Goal: Use online tool/utility: Utilize a website feature to perform a specific function

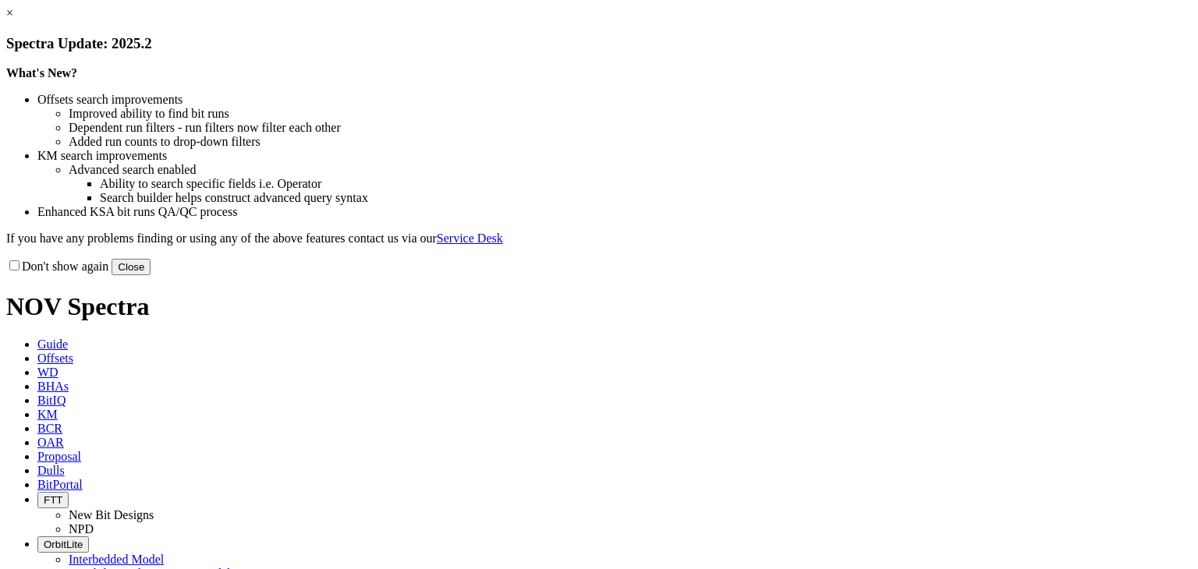
click at [13, 19] on link "×" at bounding box center [9, 12] width 7 height 13
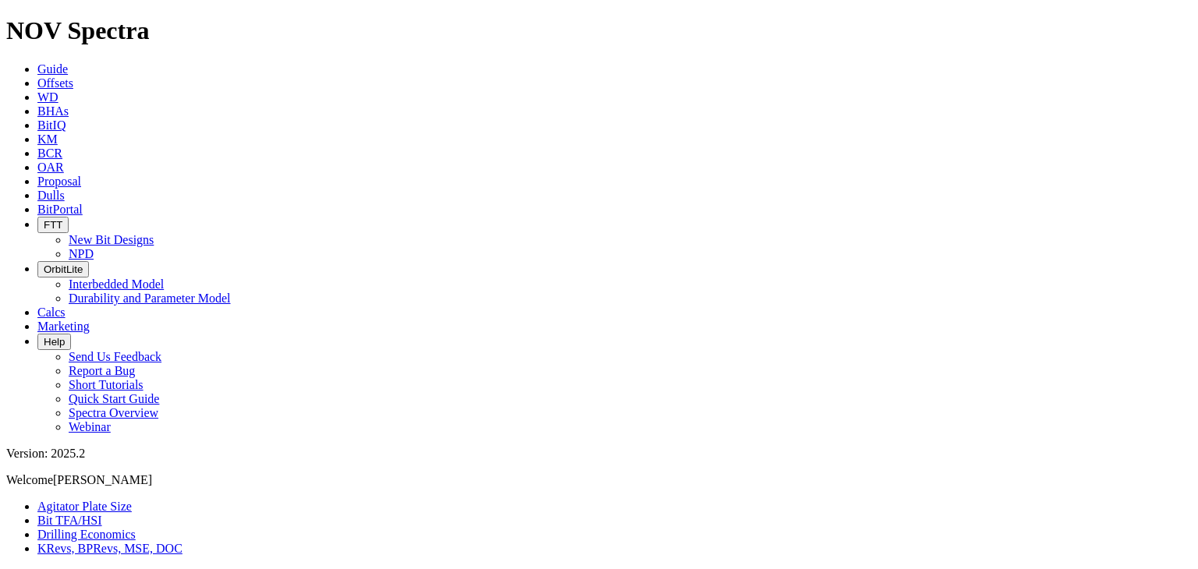
click at [102, 514] on link "Bit TFA/HSI" at bounding box center [69, 520] width 65 height 13
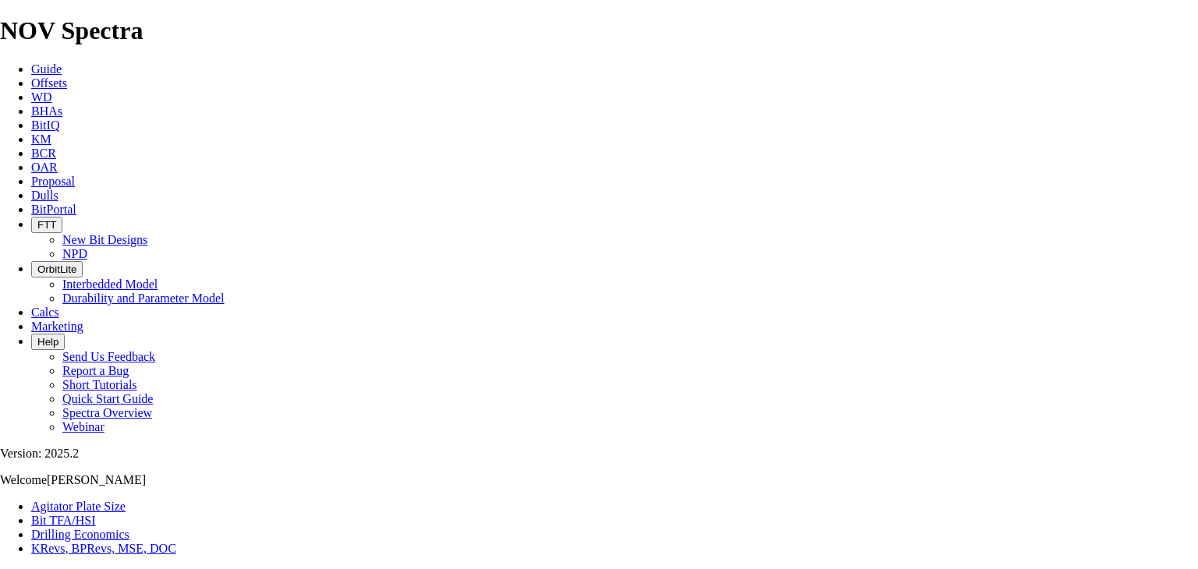
type input "36"
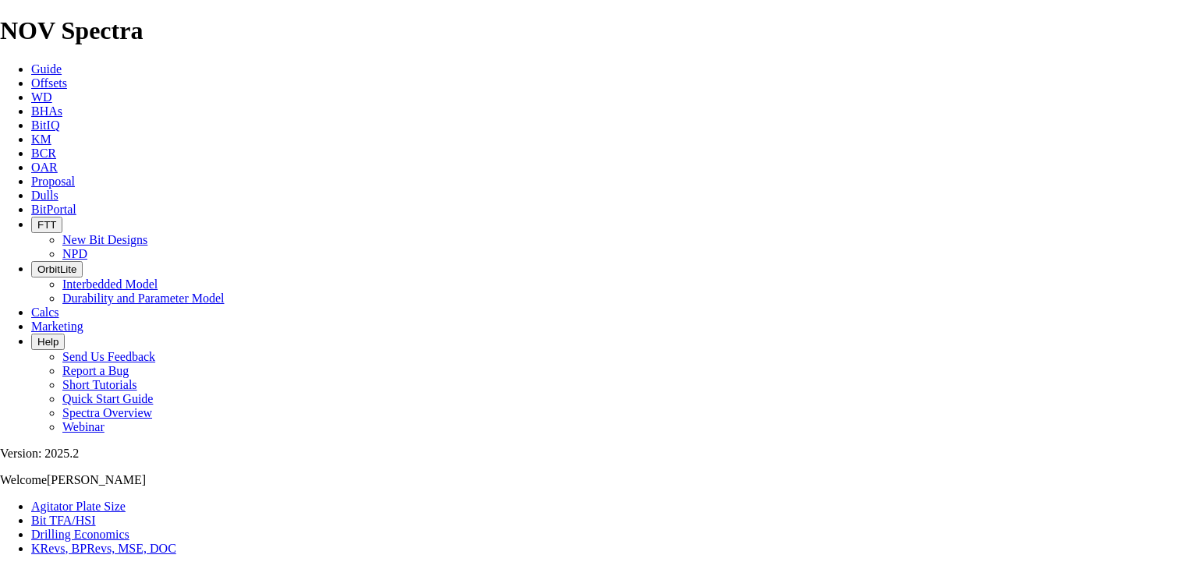
type input "1000"
radio input "true"
radio input "false"
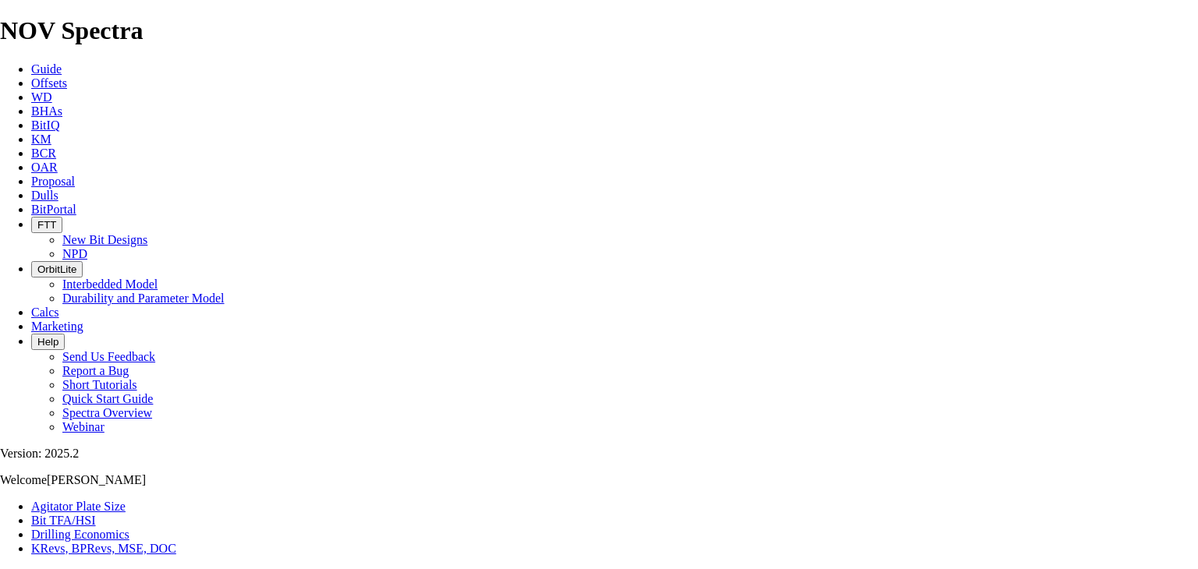
type input "1.03"
drag, startPoint x: 452, startPoint y: 409, endPoint x: 434, endPoint y: 409, distance: 17.2
type input "6"
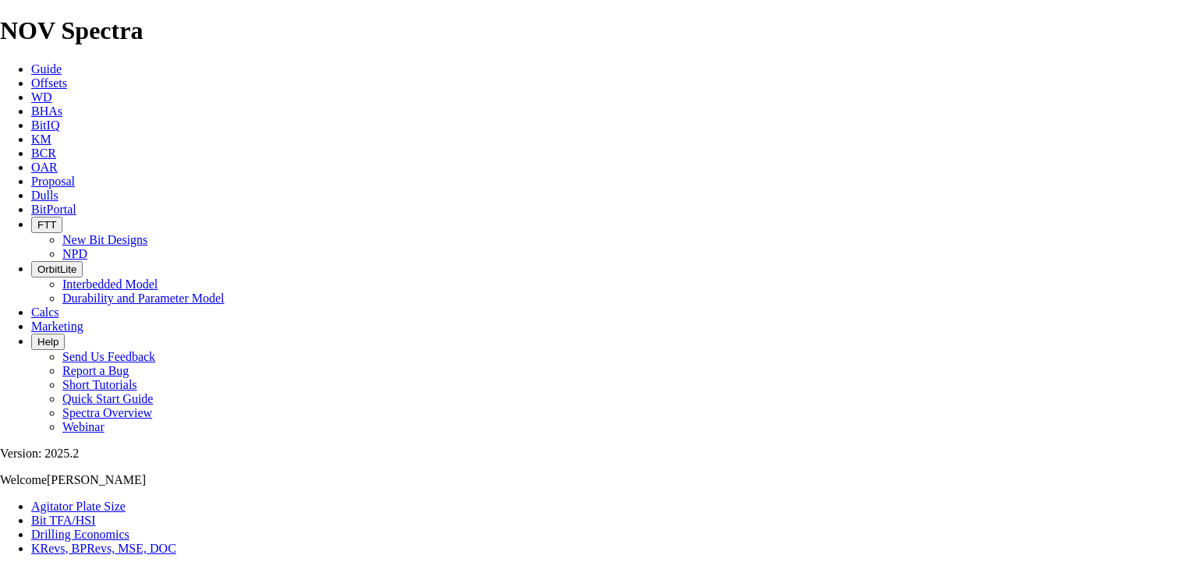
select select "number:29"
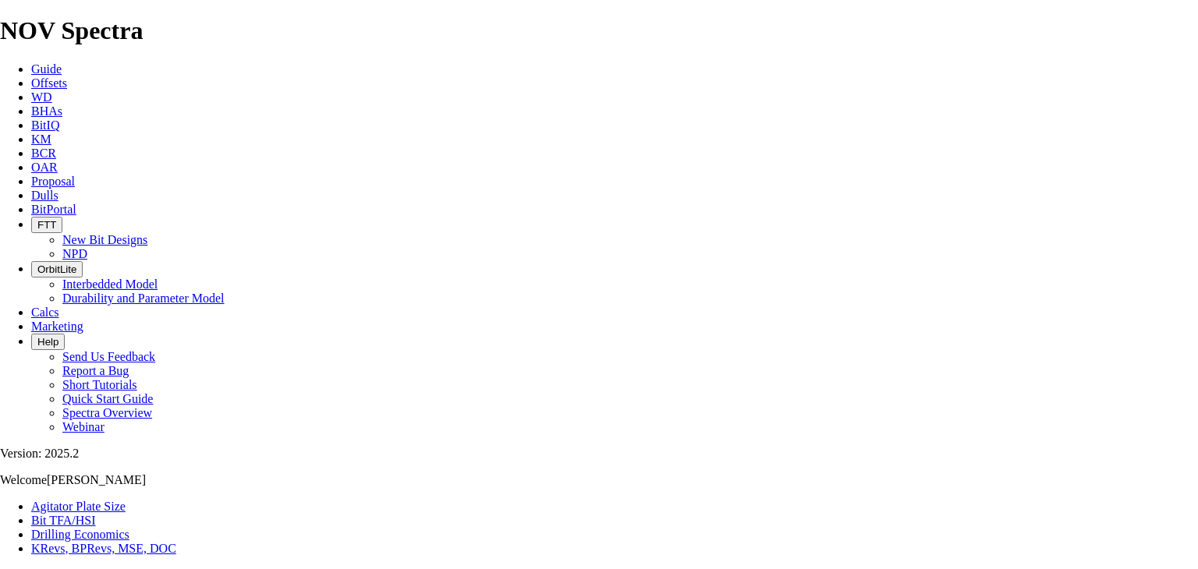
select select "number:29"
select select "number:32"
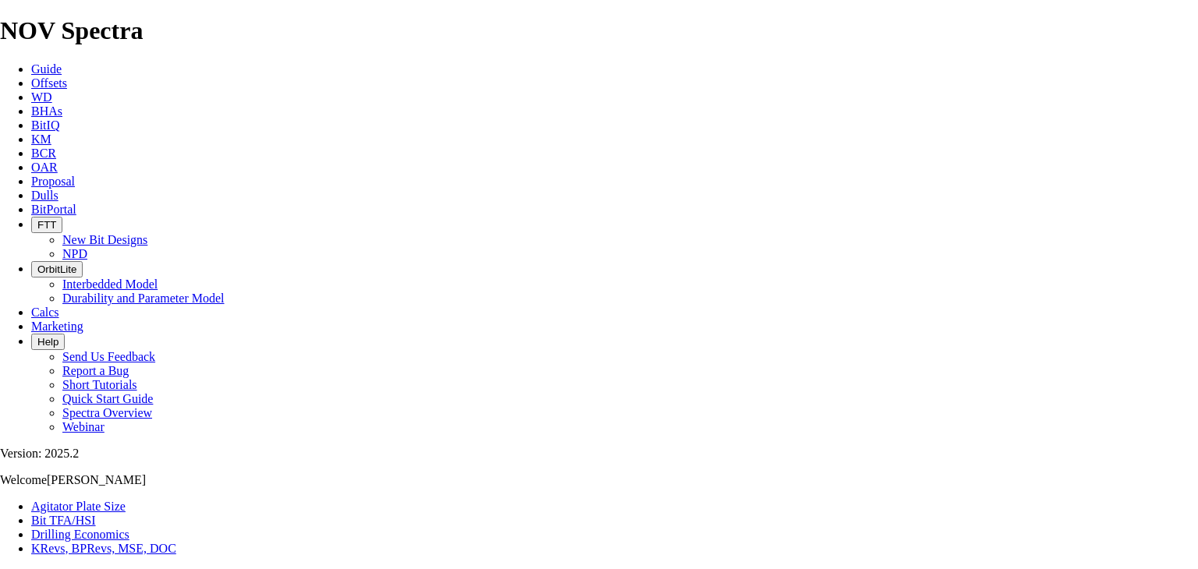
select select "number:32"
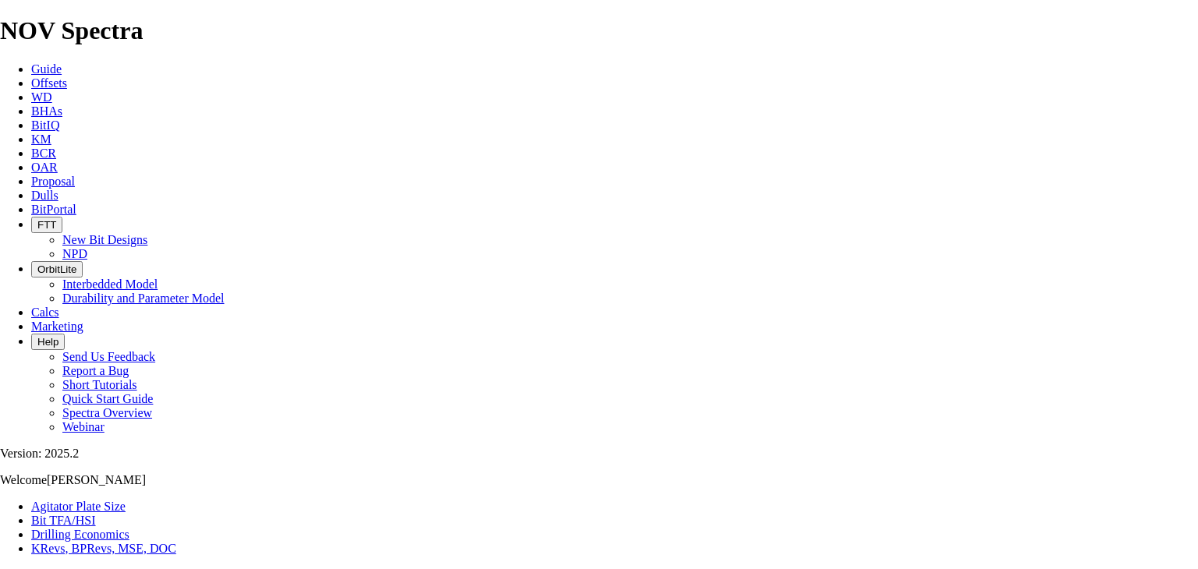
checkbox input "true"
type input "3"
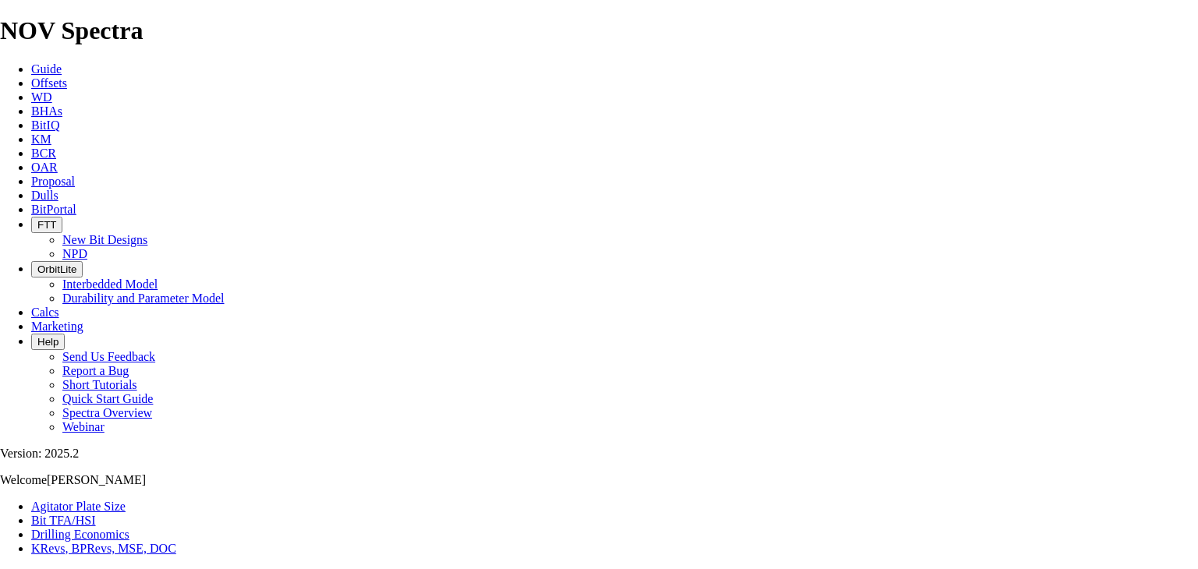
type input "26"
type input "5"
select select "number:0"
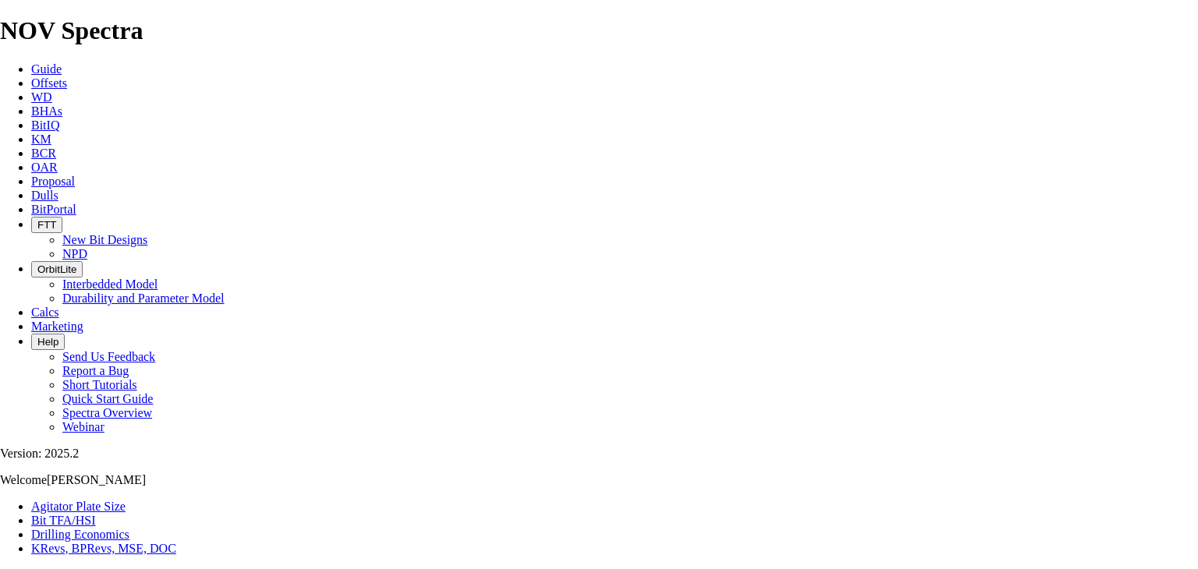
select select "number:0"
drag, startPoint x: 430, startPoint y: 411, endPoint x: 371, endPoint y: 413, distance: 59.3
type input "3"
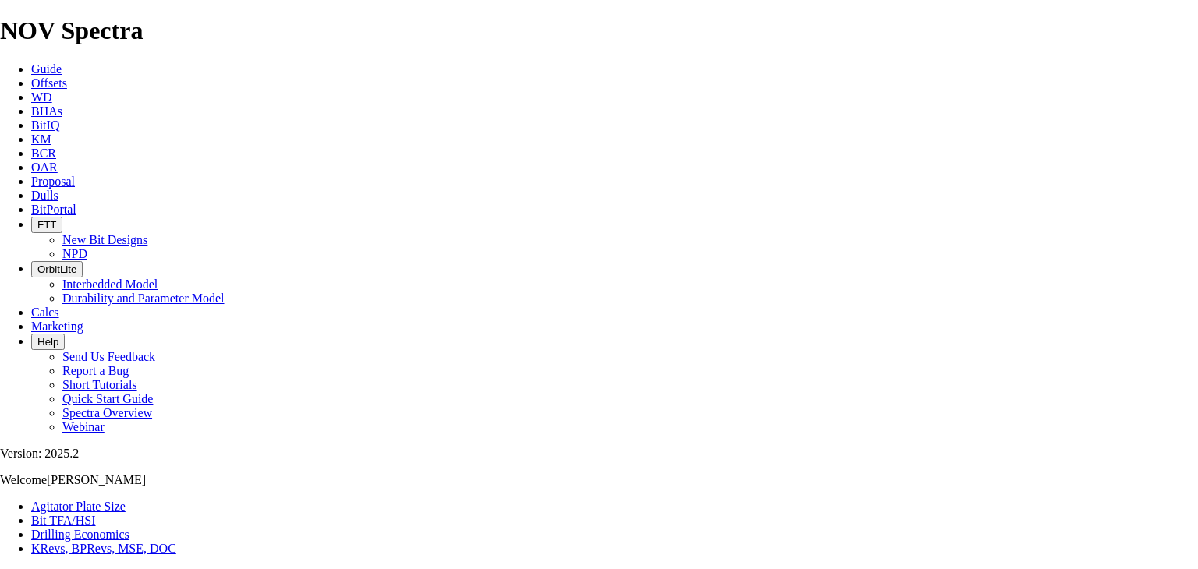
checkbox input "false"
select select "number:18"
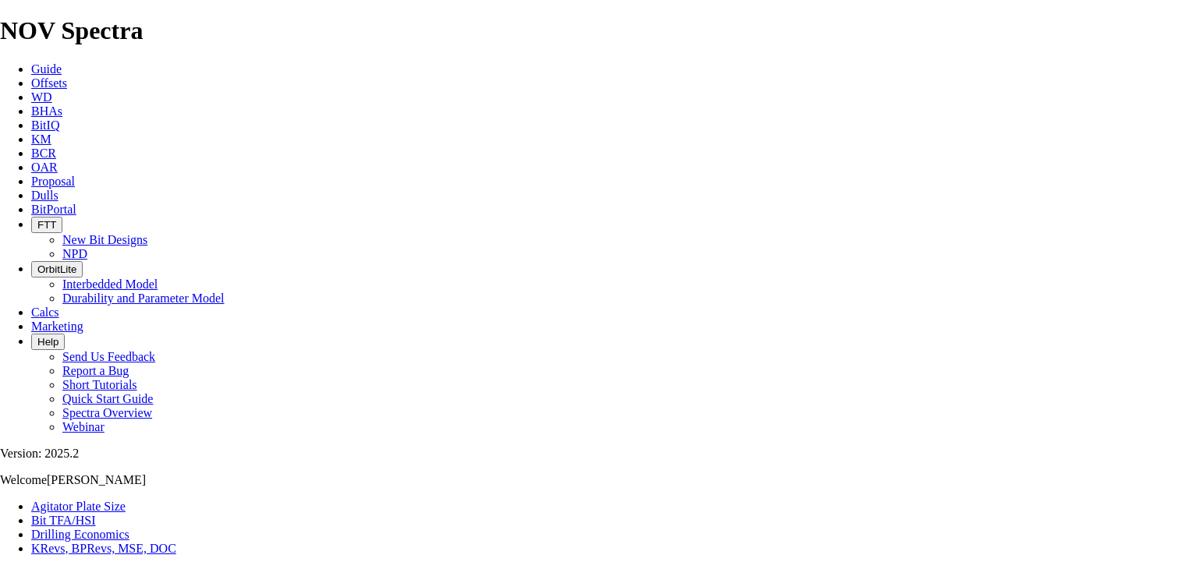
select select "number:18"
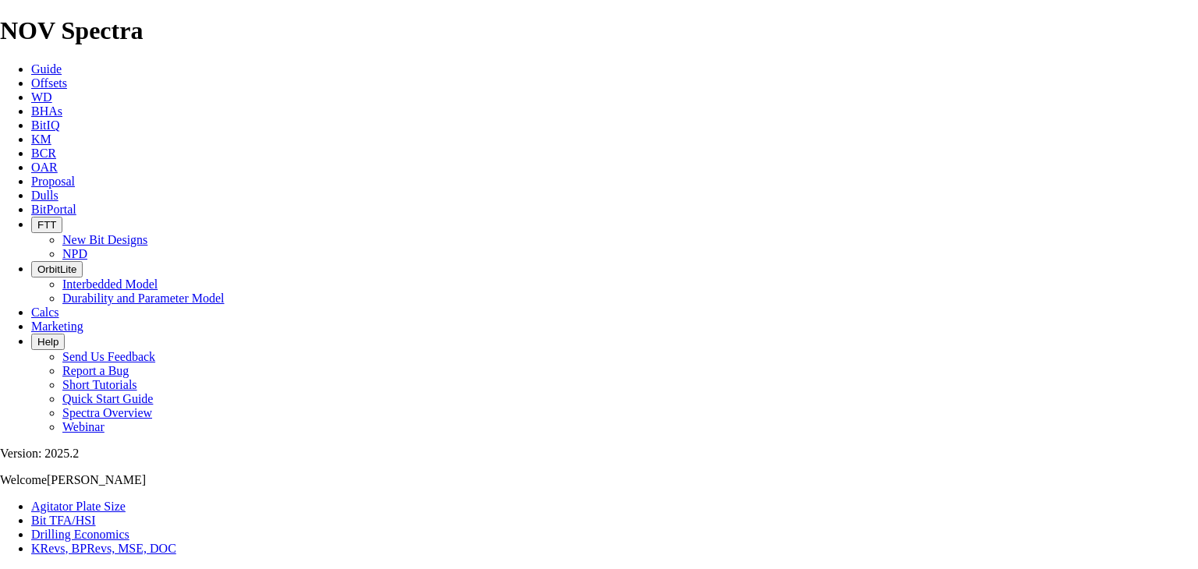
type input "2"
type input "18.25"
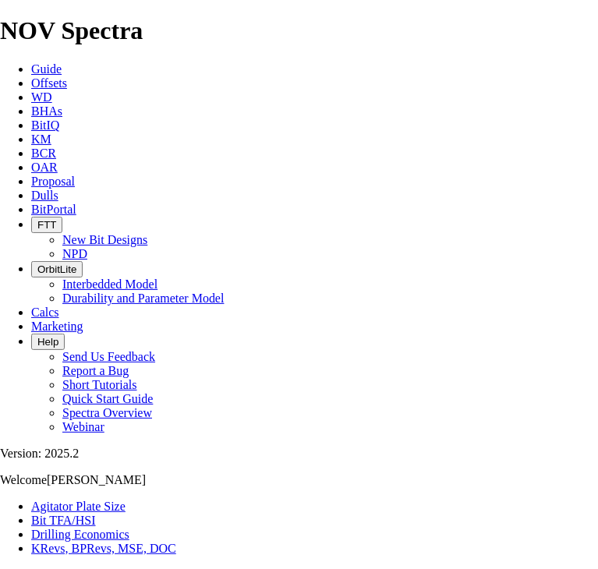
type input "1.35"
type input "4"
select select "number:0"
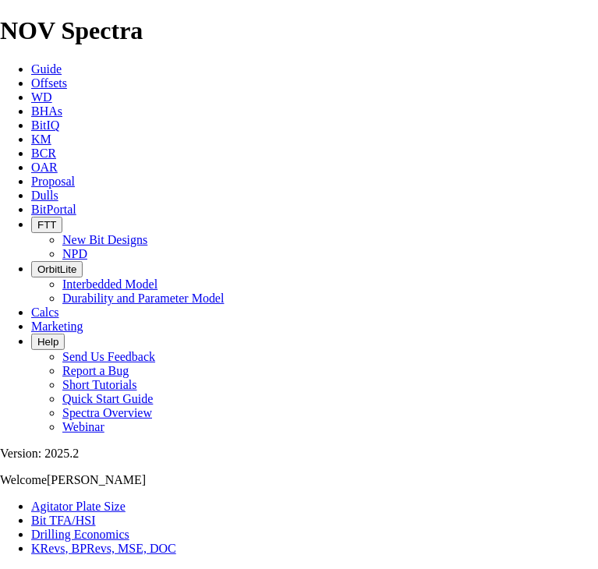
select select "number:0"
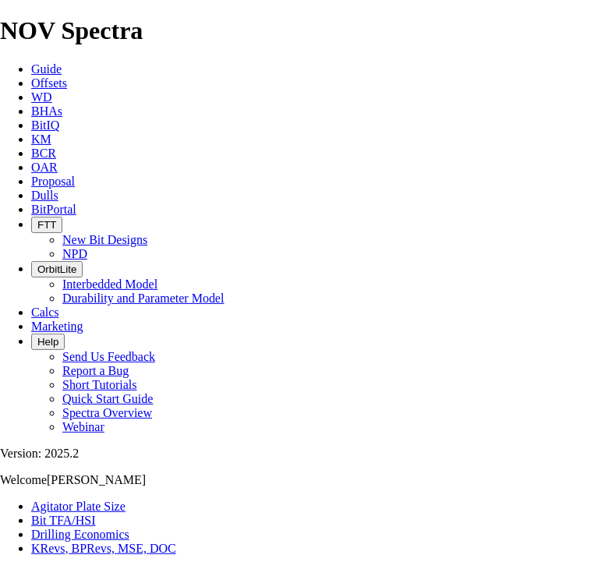
select select "number:0"
drag, startPoint x: 97, startPoint y: 406, endPoint x: 225, endPoint y: 406, distance: 127.9
type input "10"
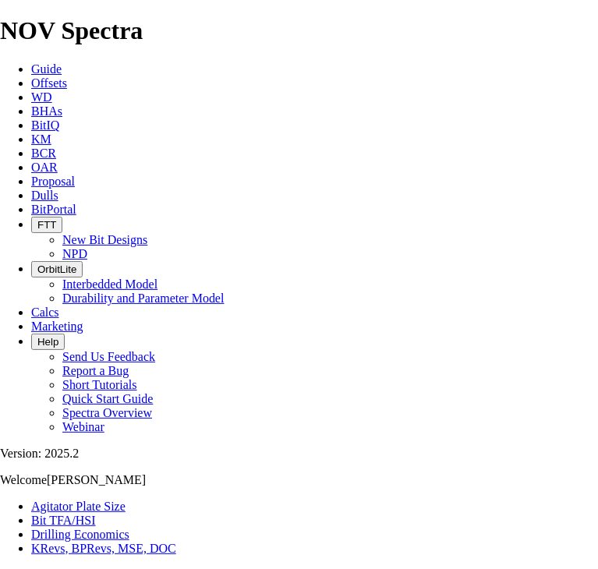
select select "number:11"
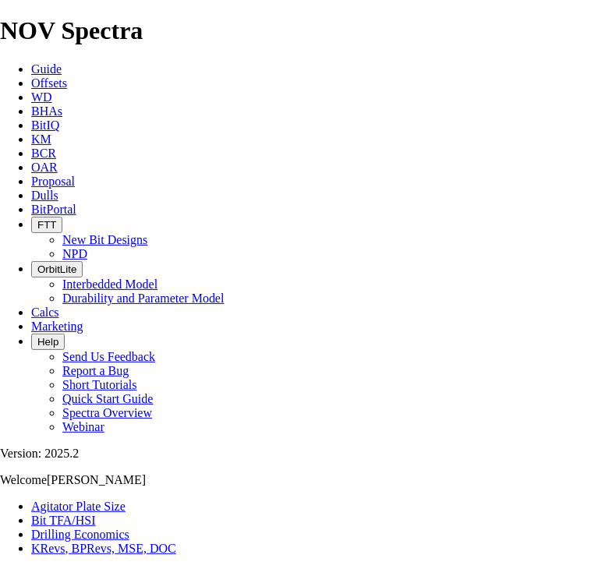
select select "number:11"
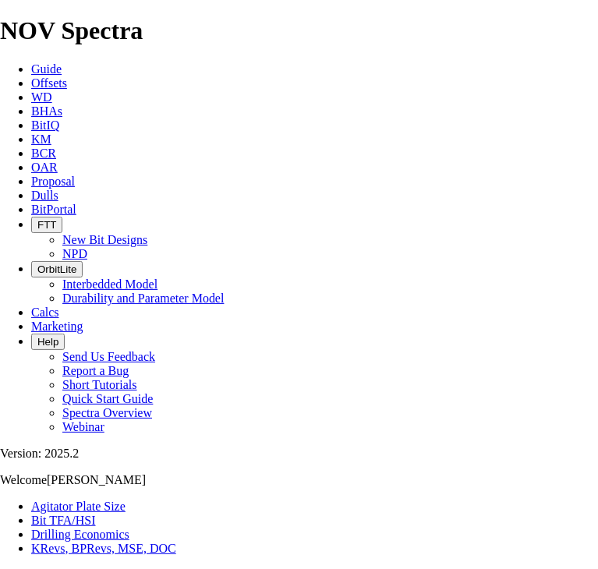
select select "number:11"
select select "number:12"
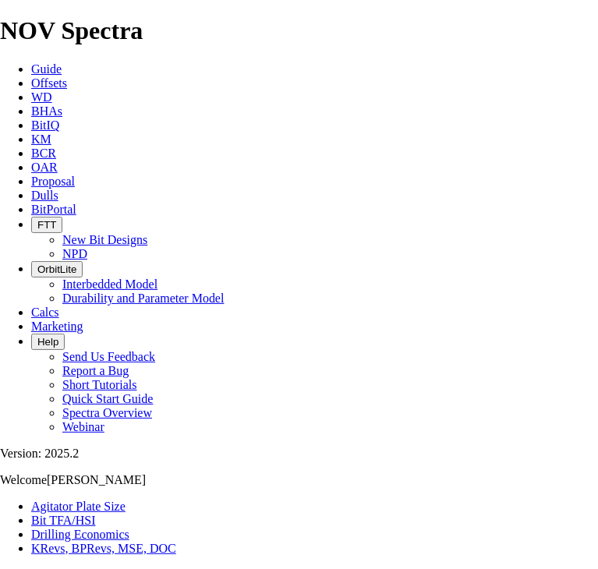
select select "number:12"
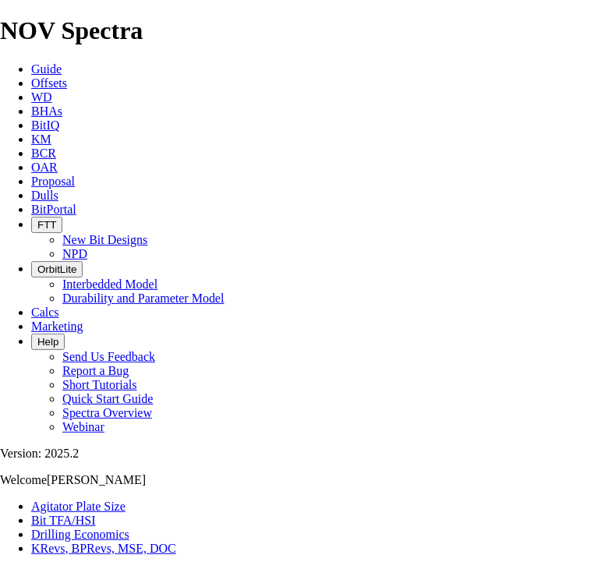
select select "number:12"
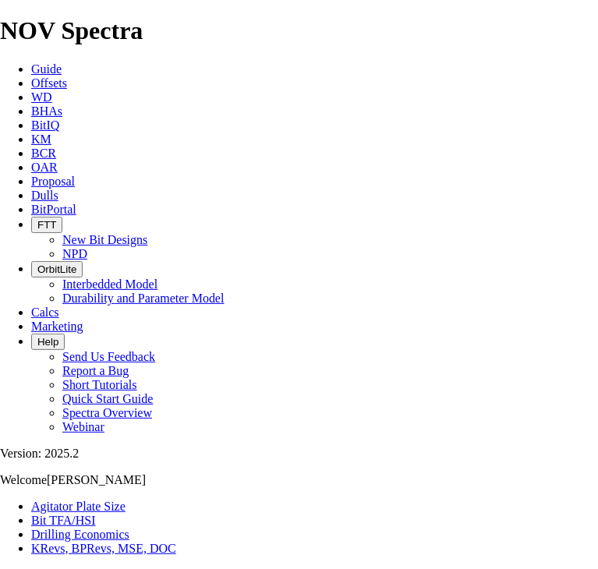
select select "number:13"
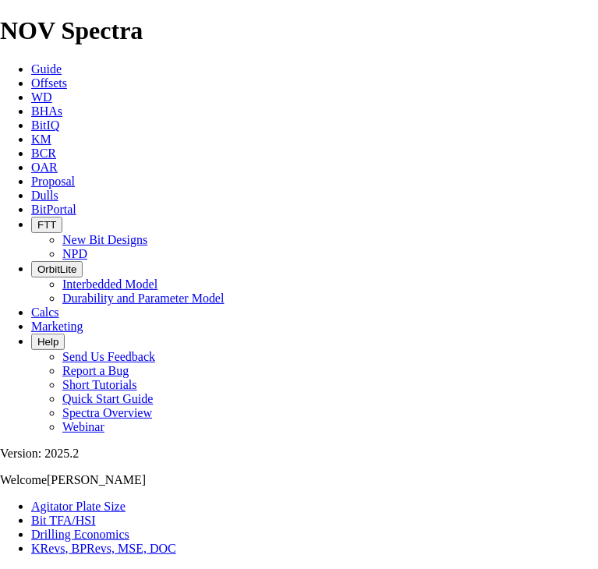
select select "number:13"
select select "number:0"
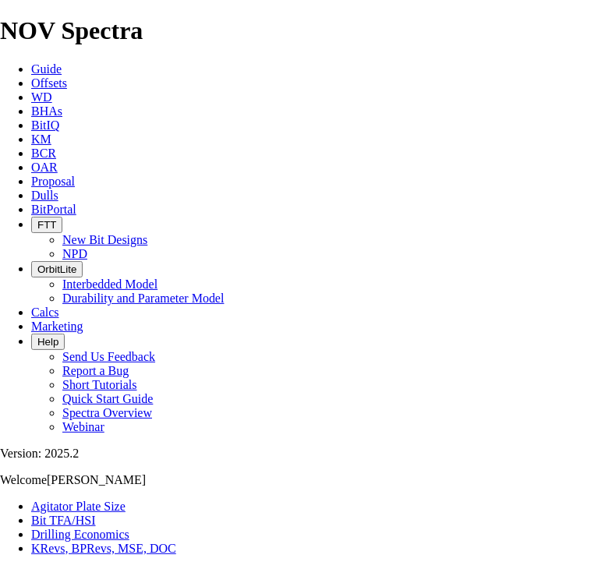
checkbox input "true"
type input "1"
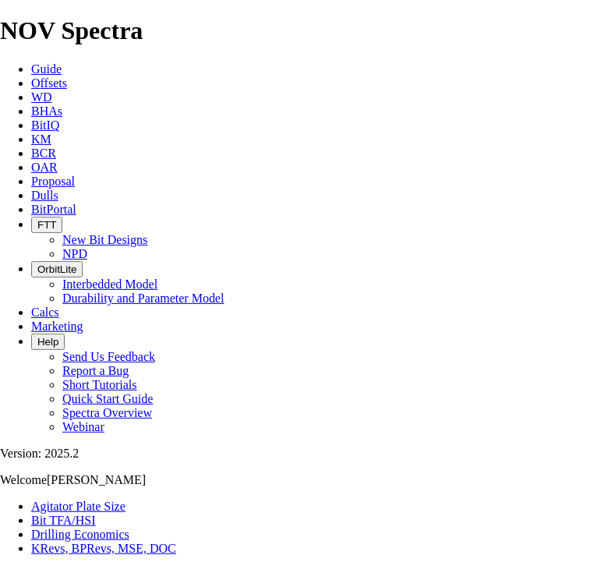
type input "5"
type input "6"
type input "7"
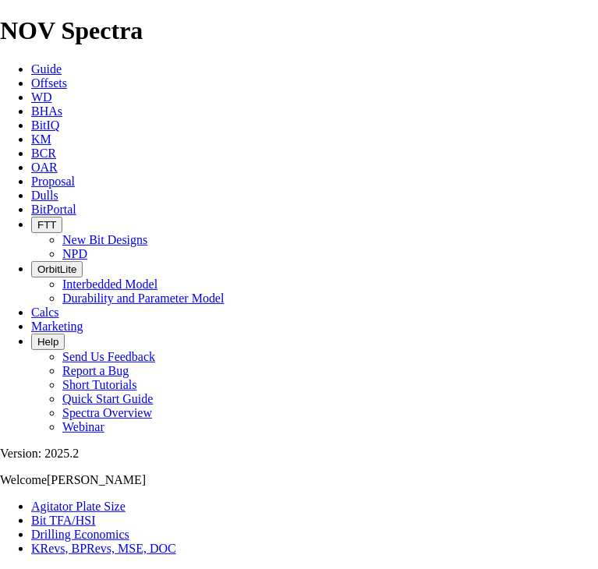
type input "8"
type input "930"
